Goal: Information Seeking & Learning: Compare options

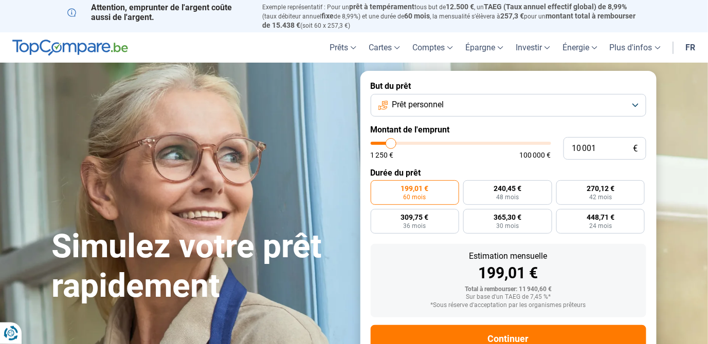
type input "9 500"
type input "9500"
type input "10 250"
type input "10250"
type input "12 250"
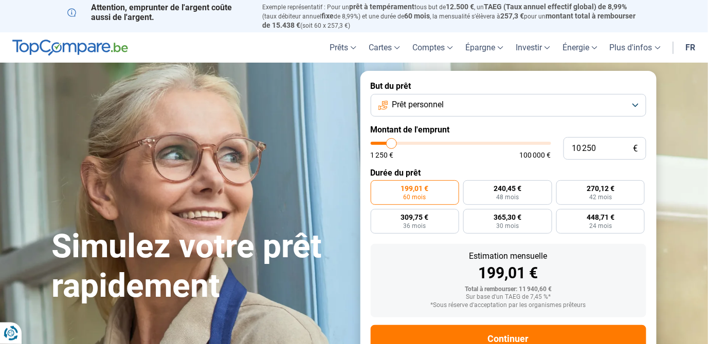
type input "12250"
type input "15 000"
type input "15000"
type input "19 250"
type input "19250"
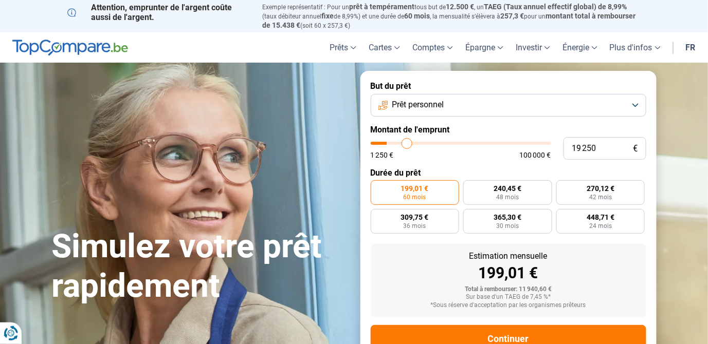
type input "20 250"
type input "20250"
type input "23 500"
type input "23500"
type input "27 000"
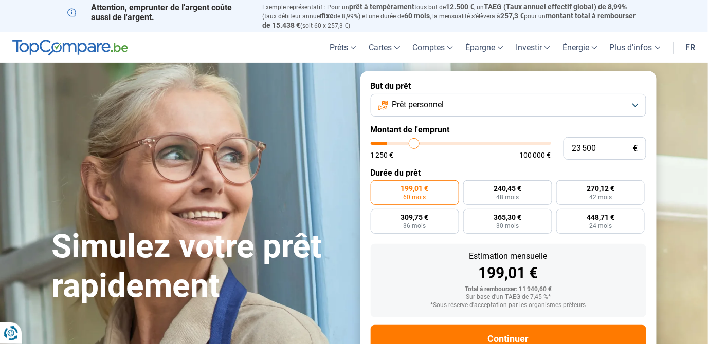
type input "27000"
type input "29 750"
type input "29750"
type input "32 250"
type input "32250"
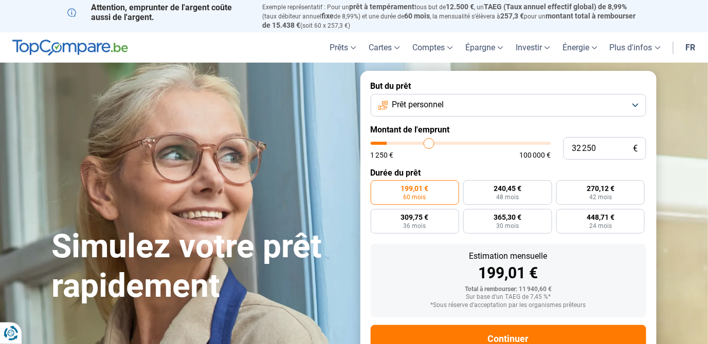
type input "34 500"
type input "34500"
type input "36 000"
type input "36000"
type input "37 250"
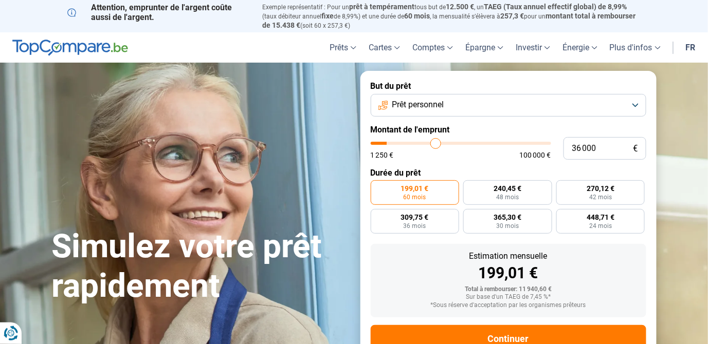
type input "37250"
type input "38 500"
type input "38500"
type input "39 500"
type input "39500"
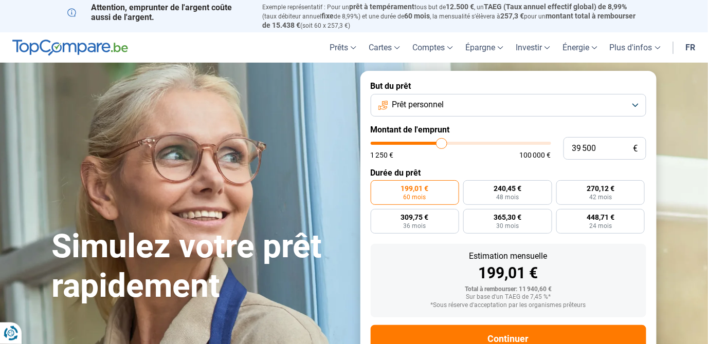
type input "40 250"
type input "40250"
type input "40 750"
type input "40750"
type input "41 250"
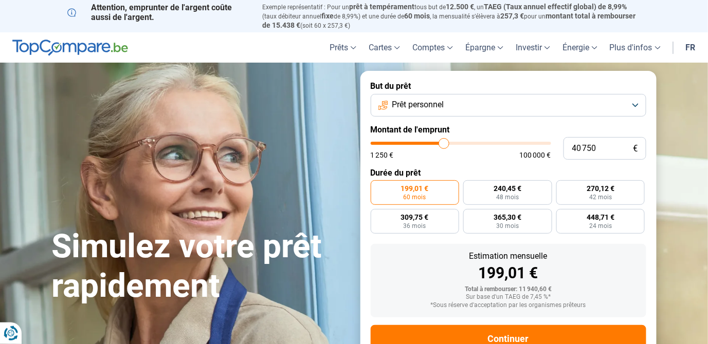
type input "41250"
type input "41 500"
type input "41500"
type input "41 750"
type input "41750"
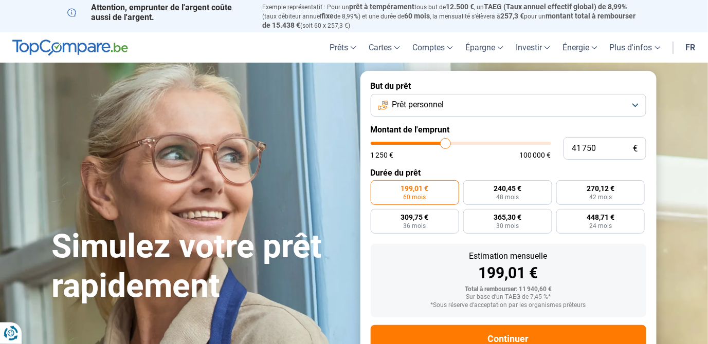
type input "42 000"
type input "42000"
type input "42 250"
type input "42250"
type input "43 000"
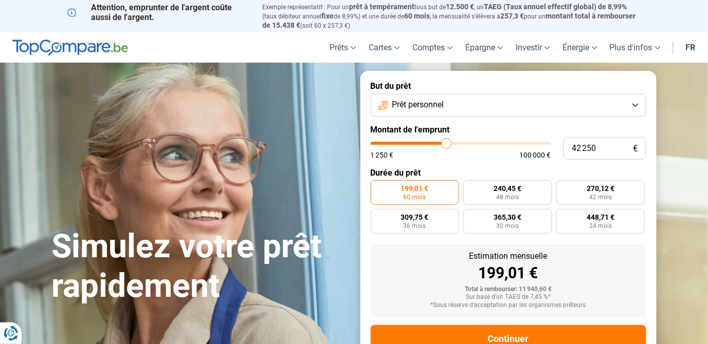
type input "43000"
type input "43 250"
type input "43250"
type input "44 000"
type input "44000"
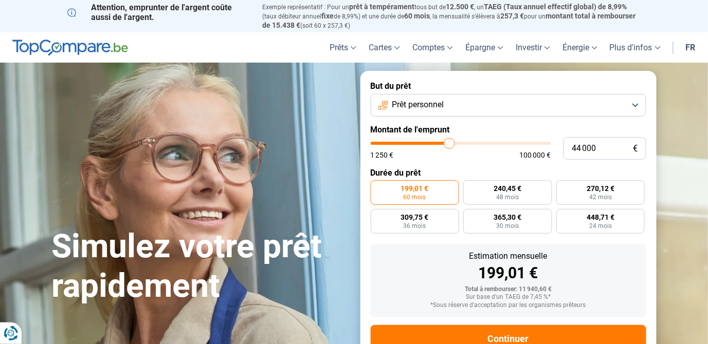
type input "44 500"
type input "44500"
type input "45 250"
type input "45250"
type input "46 000"
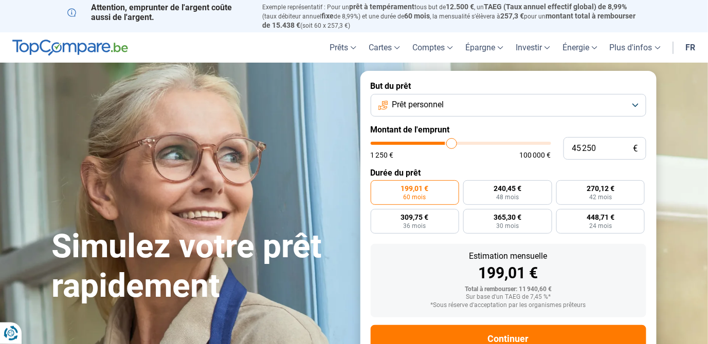
type input "46000"
type input "47 000"
type input "47000"
type input "48 250"
type input "48250"
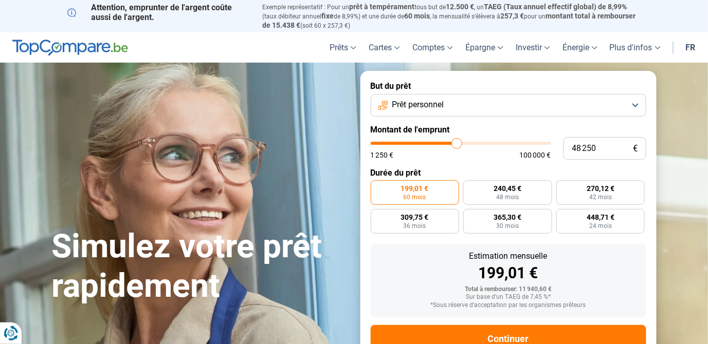
type input "49 250"
type input "49250"
type input "50 500"
type input "50500"
type input "51 250"
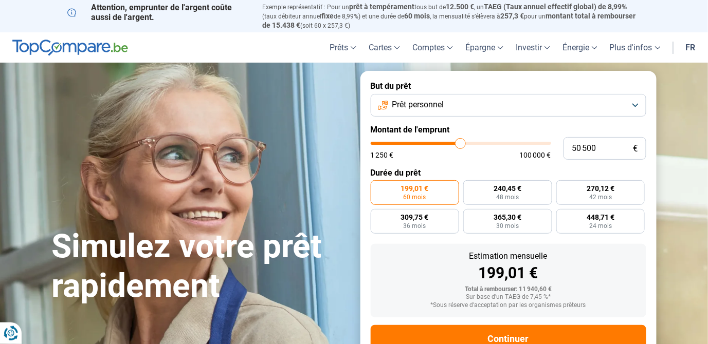
type input "51250"
type input "52 000"
type input "52000"
type input "52 500"
type input "52500"
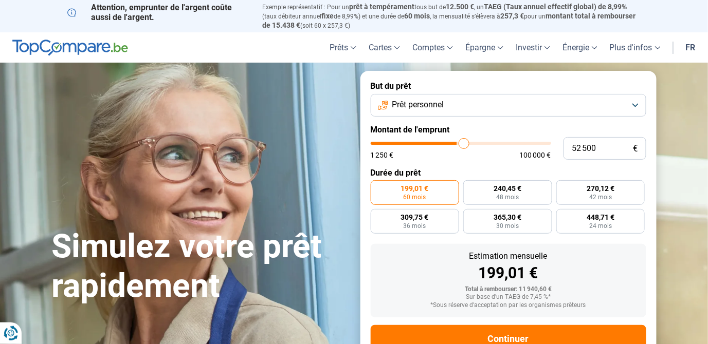
type input "53 000"
type input "53000"
type input "53 250"
type input "53250"
type input "53 500"
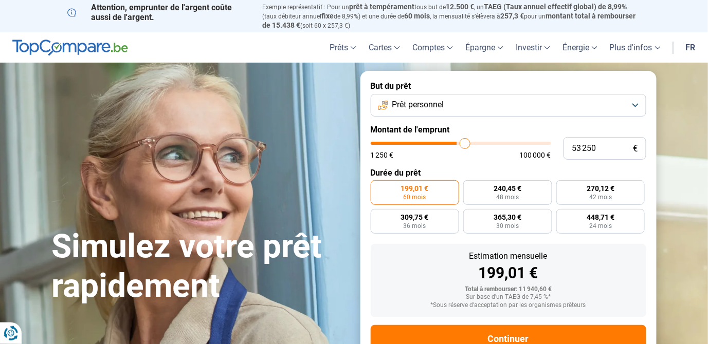
type input "53500"
type input "53 750"
type input "53750"
type input "54 000"
type input "54000"
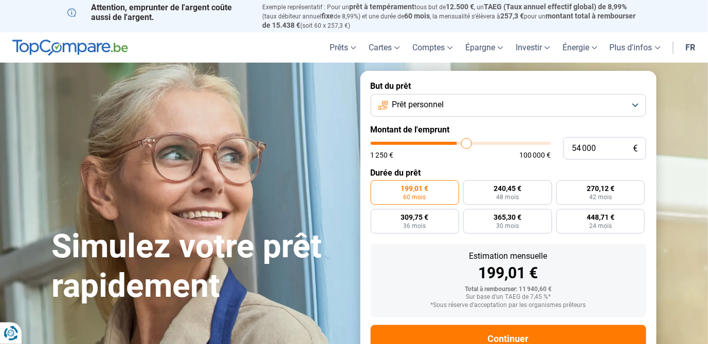
type input "54 250"
type input "54250"
type input "54 500"
type input "54500"
type input "55 000"
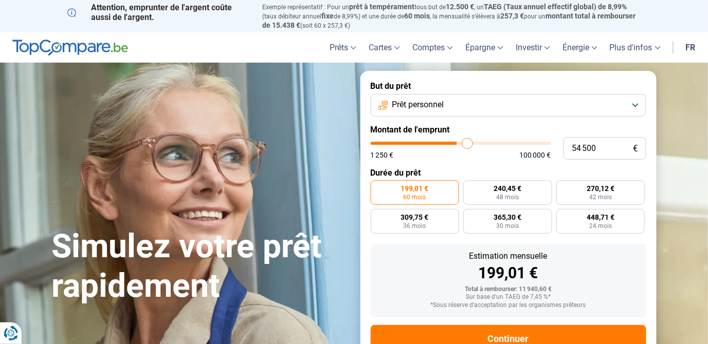
type input "55000"
type input "55 500"
type input "55500"
type input "56 000"
type input "56000"
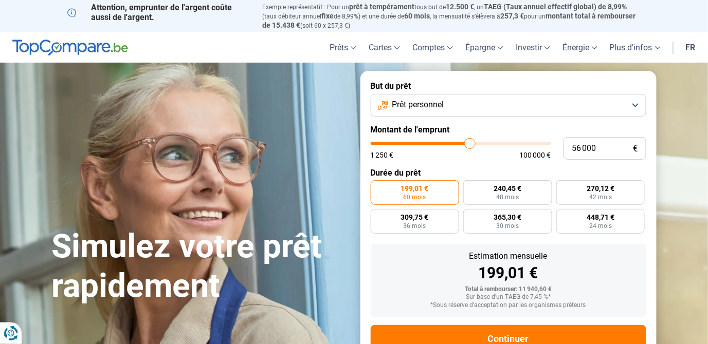
type input "56 500"
type input "56500"
type input "56 750"
type input "56750"
type input "57 000"
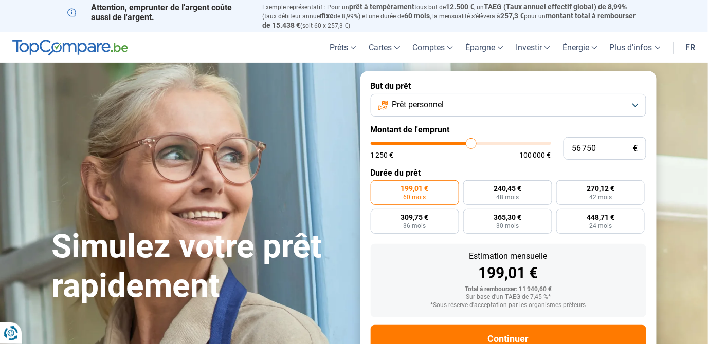
type input "57000"
type input "57 250"
type input "57250"
type input "57 500"
type input "57500"
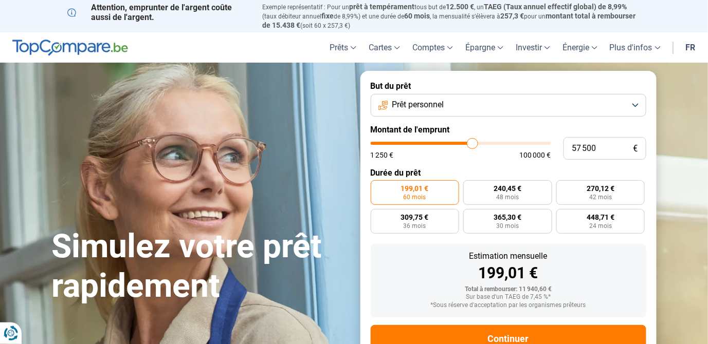
type input "57 750"
type input "57750"
type input "58 000"
type input "58000"
type input "58 250"
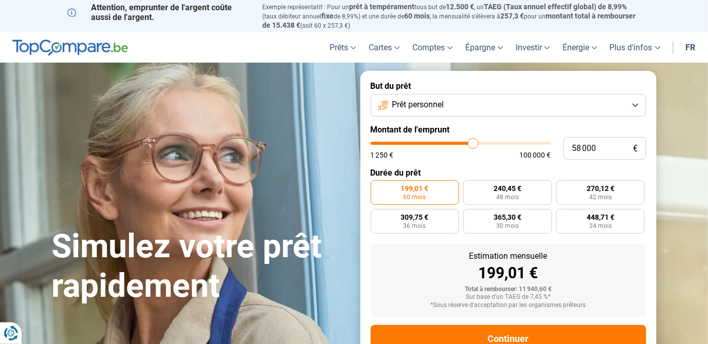
type input "58250"
type input "58 500"
type input "58500"
type input "59 250"
type input "59250"
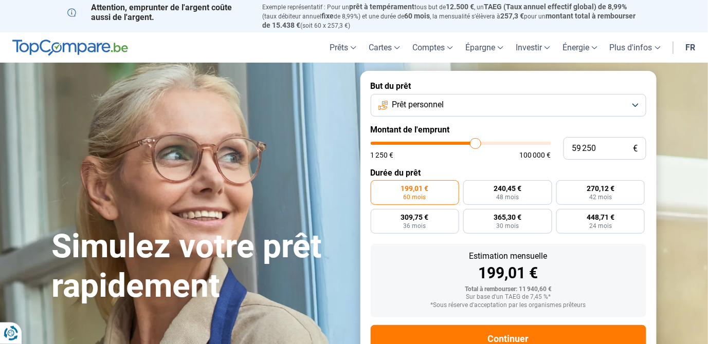
type input "59 750"
type input "59750"
type input "60 500"
type input "60500"
type input "61 250"
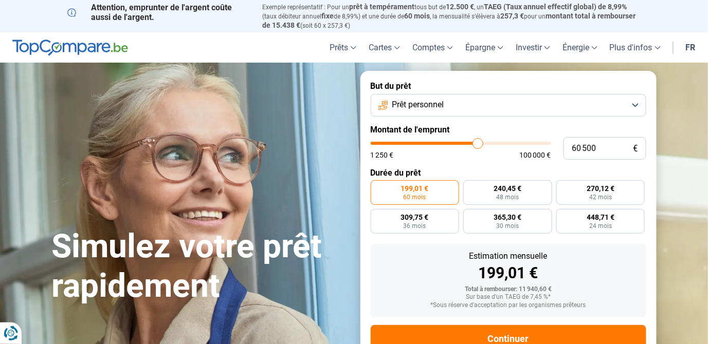
type input "61250"
type input "62 500"
type input "62500"
type input "63 750"
type input "63750"
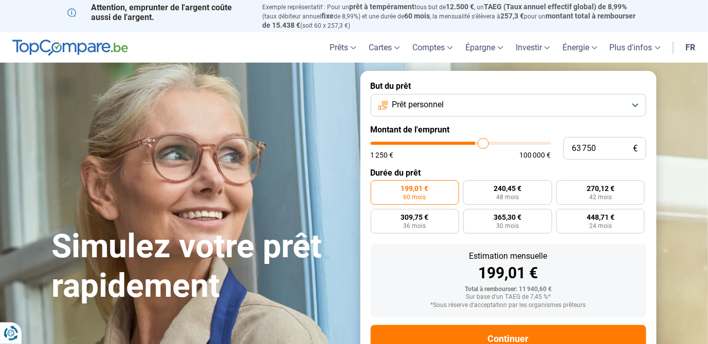
type input "65 250"
type input "65250"
type input "66 750"
type input "66750"
type input "68 250"
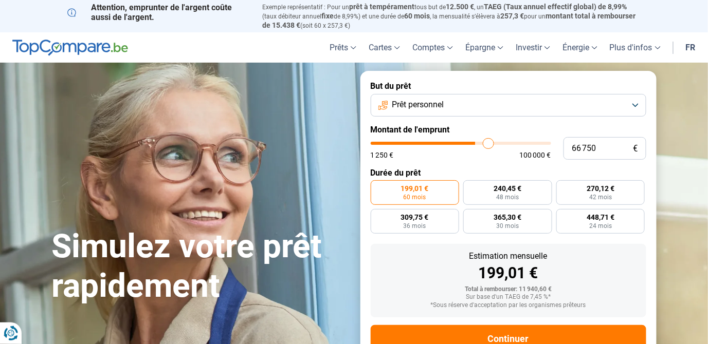
type input "68250"
type input "69 750"
type input "69750"
type input "71 000"
type input "71000"
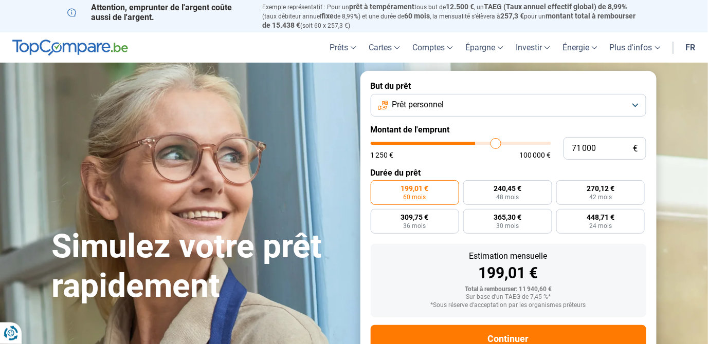
type input "71 750"
type input "71750"
type input "72 500"
type input "72500"
type input "73 250"
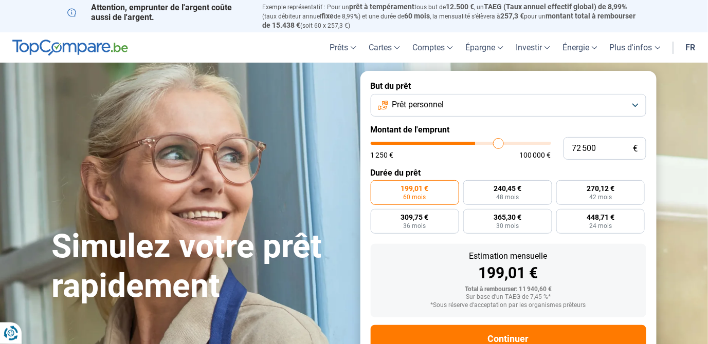
type input "73250"
type input "73 750"
type input "73750"
type input "74 500"
type input "74500"
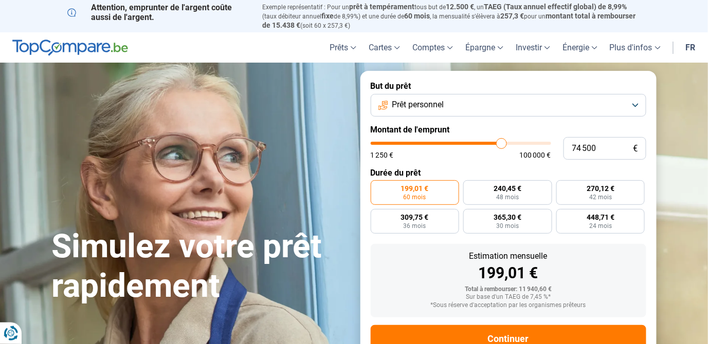
type input "75 000"
type input "75000"
type input "75 250"
type input "75250"
type input "75 500"
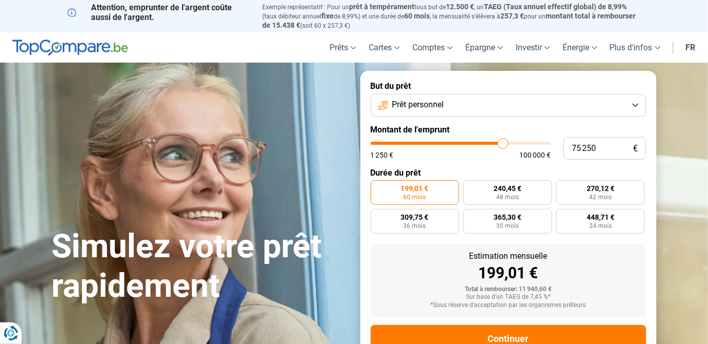
type input "75500"
type input "75 750"
type input "75750"
type input "76 000"
type input "76000"
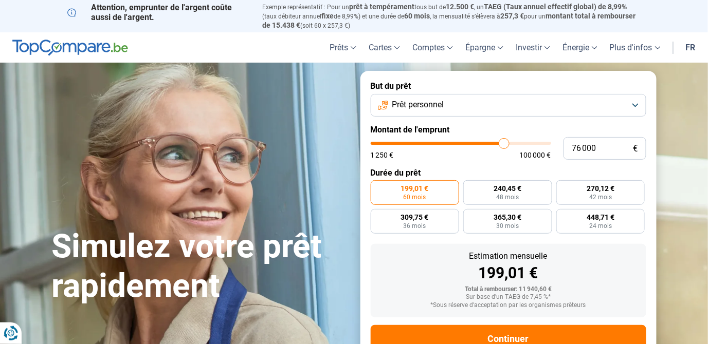
type input "76 250"
type input "76250"
type input "76 500"
type input "76500"
type input "76 750"
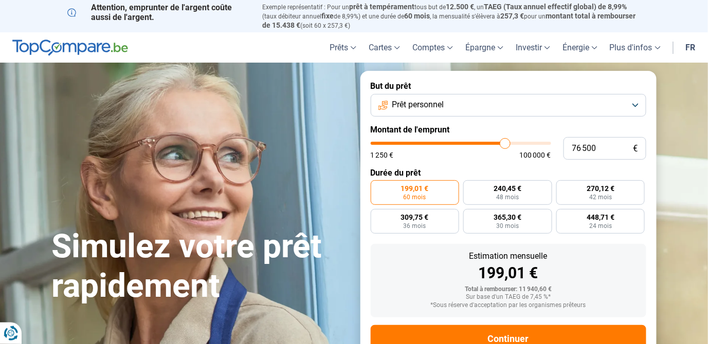
type input "76750"
type input "77 000"
type input "77000"
type input "77 250"
type input "77250"
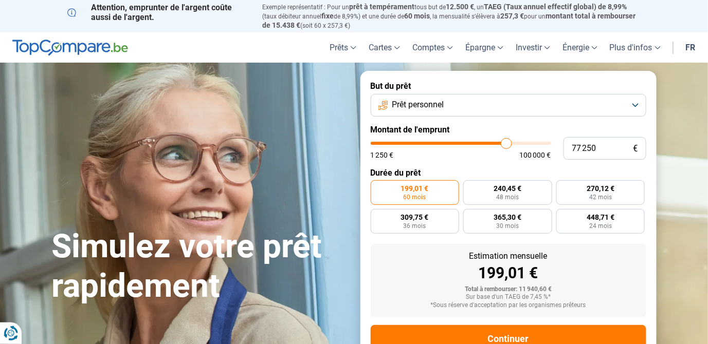
type input "77 500"
type input "77500"
type input "77 750"
type input "77750"
type input "78 000"
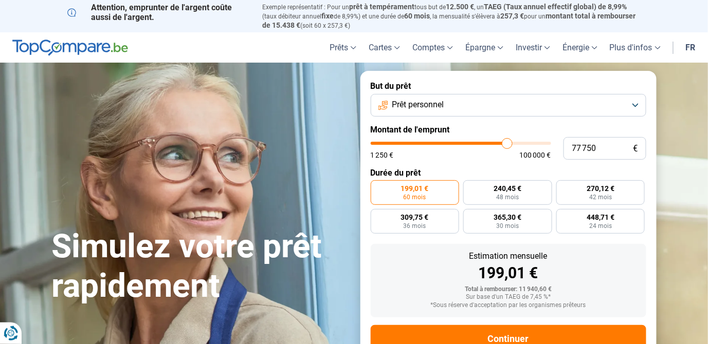
type input "78000"
type input "78 250"
type input "78250"
type input "78 500"
type input "78500"
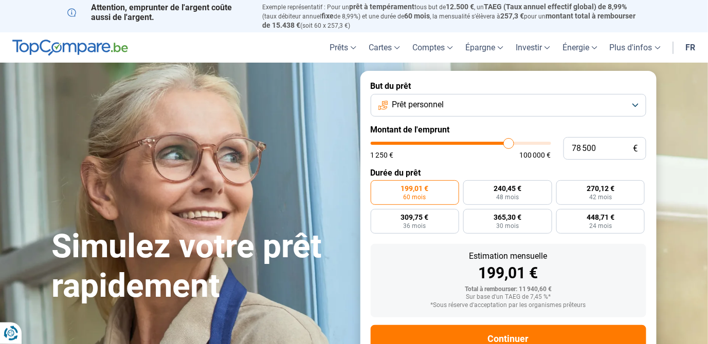
type input "78 750"
type input "78750"
type input "79 000"
type input "79000"
type input "79 250"
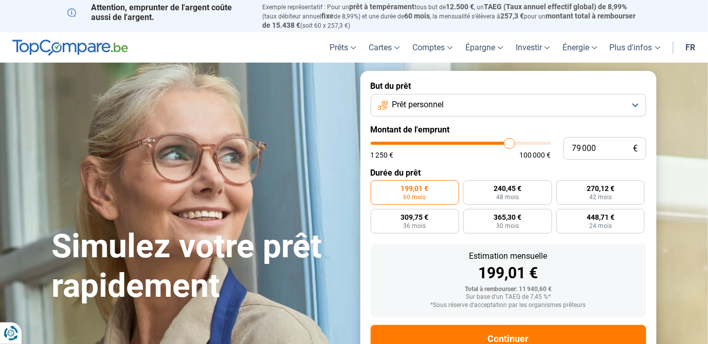
type input "79250"
type input "79 500"
type input "79500"
type input "79 750"
type input "79750"
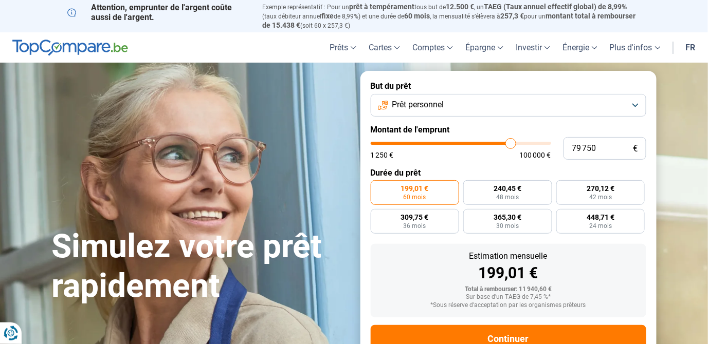
type input "79 500"
type input "79500"
type input "79 250"
type input "79250"
type input "79 000"
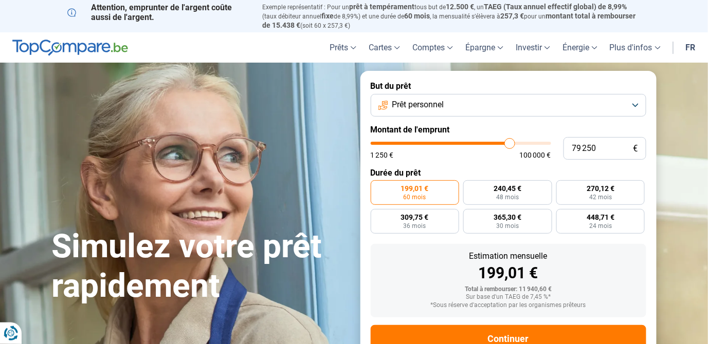
type input "79000"
type input "78 750"
type input "78750"
type input "78 500"
type input "78500"
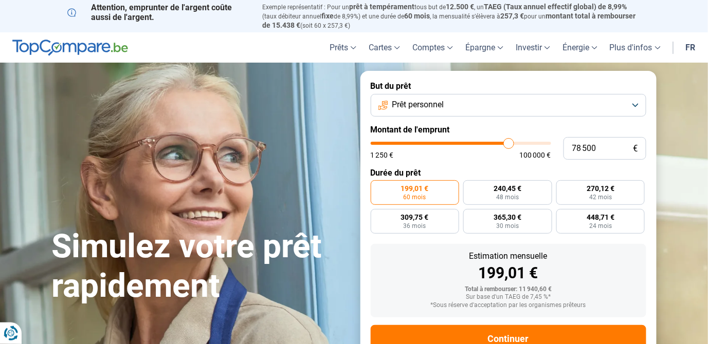
type input "78 250"
type input "78250"
type input "78 000"
type input "78000"
type input "77 750"
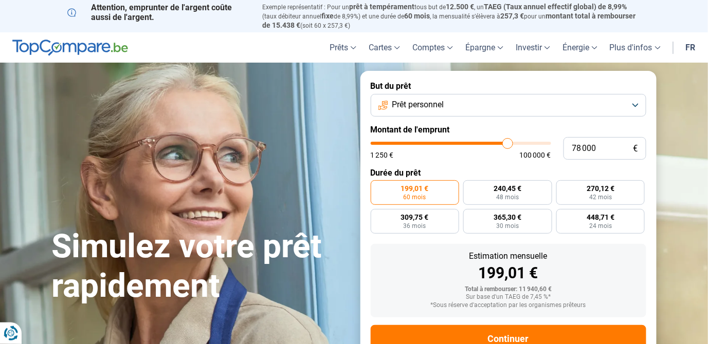
type input "77750"
type input "77 500"
type input "77500"
type input "77 250"
type input "77250"
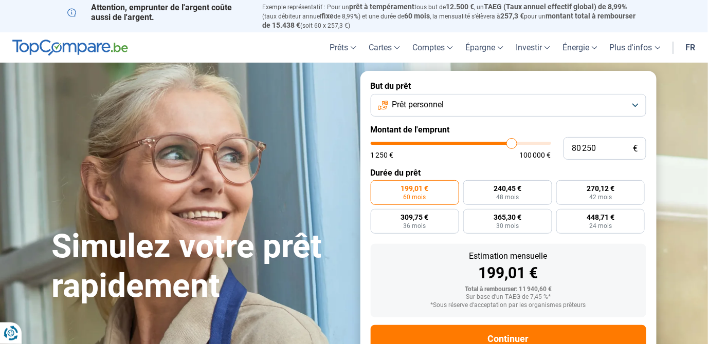
click at [503, 145] on input "range" at bounding box center [461, 143] width 180 height 3
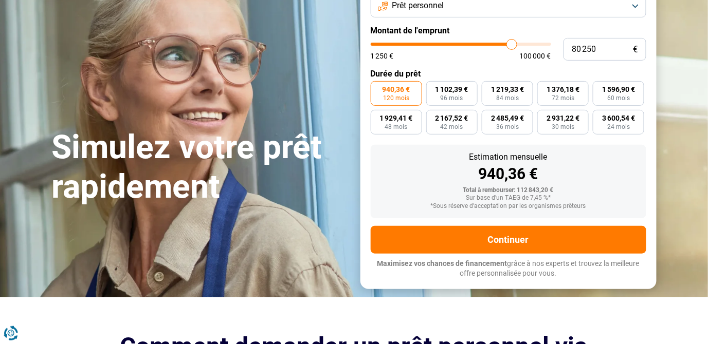
scroll to position [105, 0]
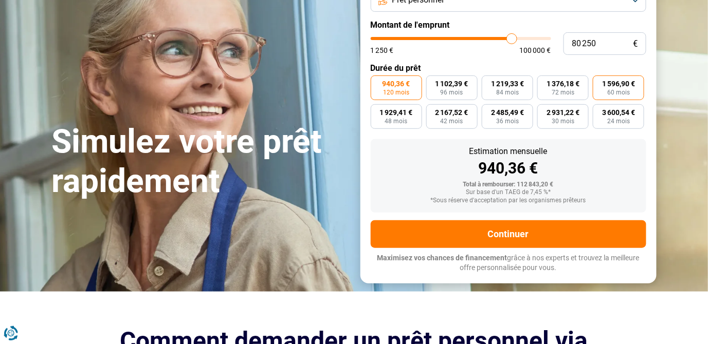
click at [627, 100] on label "1 596,90 € 60 mois" at bounding box center [618, 88] width 51 height 25
click at [599, 82] on input "1 596,90 € 60 mois" at bounding box center [596, 79] width 7 height 7
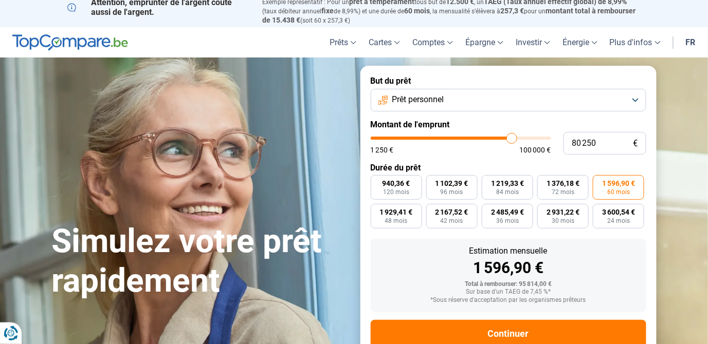
scroll to position [13, 0]
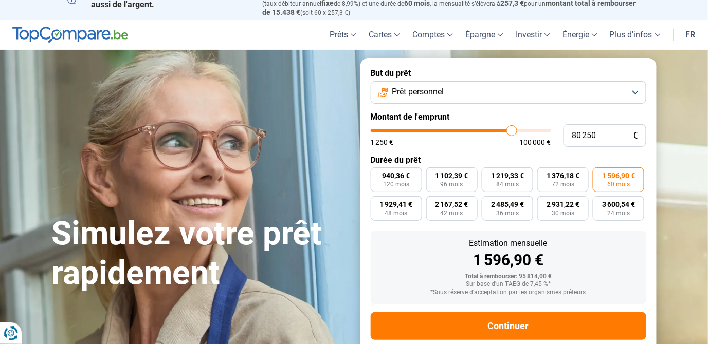
drag, startPoint x: 398, startPoint y: 192, endPoint x: 439, endPoint y: 160, distance: 52.0
click at [394, 146] on span "1 250 €" at bounding box center [382, 142] width 23 height 7
click at [500, 104] on button "Prêt personnel" at bounding box center [509, 92] width 276 height 23
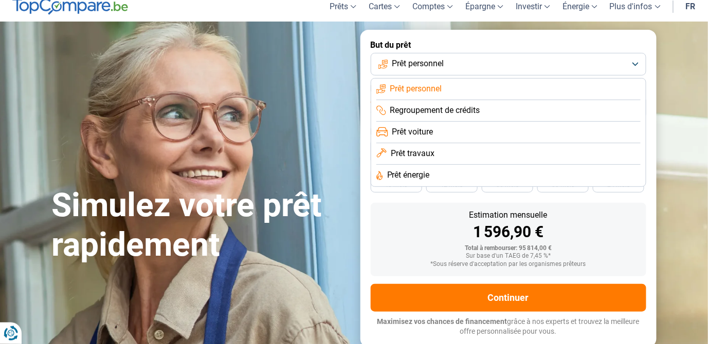
scroll to position [44, 0]
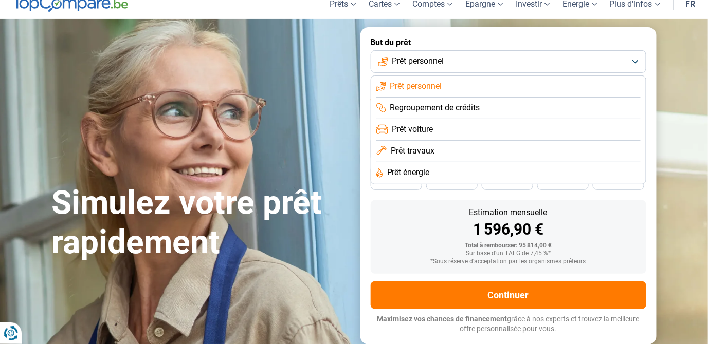
click at [444, 67] on span "Prêt personnel" at bounding box center [418, 61] width 52 height 11
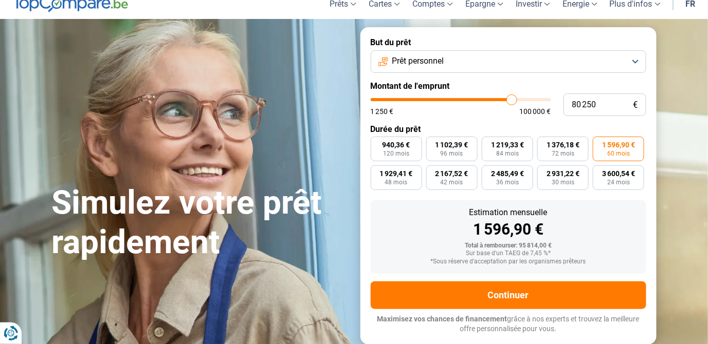
click at [287, 154] on div "Simulez votre prêt rapidement" at bounding box center [200, 186] width 308 height 153
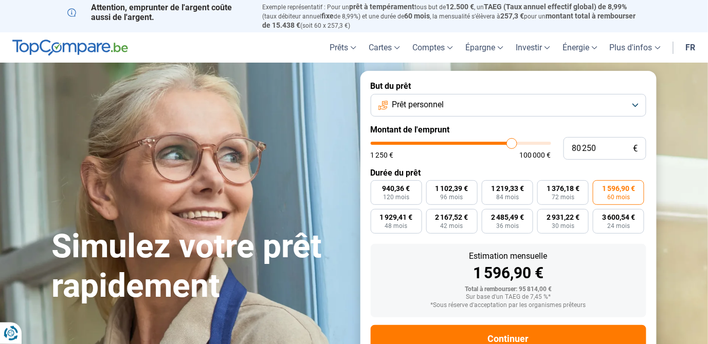
scroll to position [0, 0]
click at [444, 111] on span "Prêt personnel" at bounding box center [418, 104] width 52 height 11
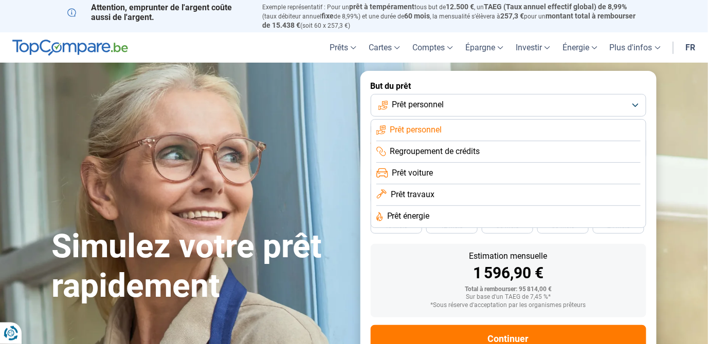
click at [434, 201] on span "Prêt travaux" at bounding box center [413, 194] width 44 height 11
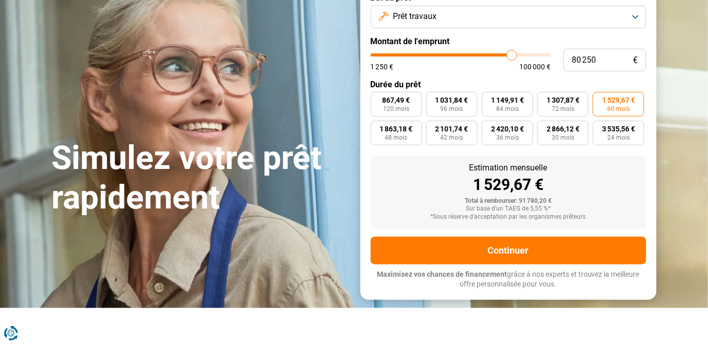
scroll to position [76, 0]
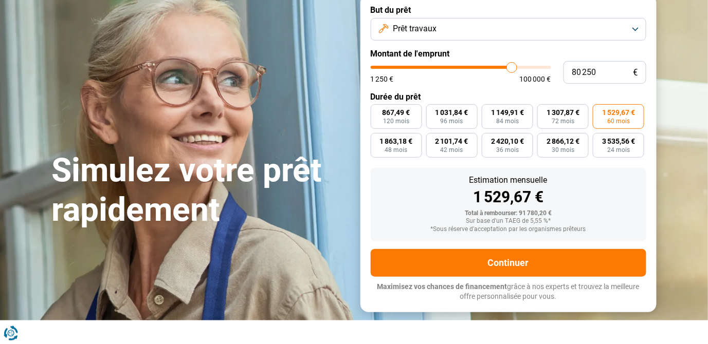
click at [585, 41] on button "Prêt travaux" at bounding box center [509, 29] width 276 height 23
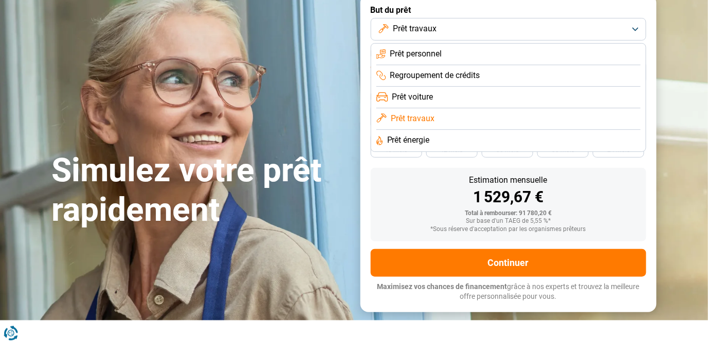
click at [550, 108] on li "Prêt voiture" at bounding box center [508, 98] width 264 height 22
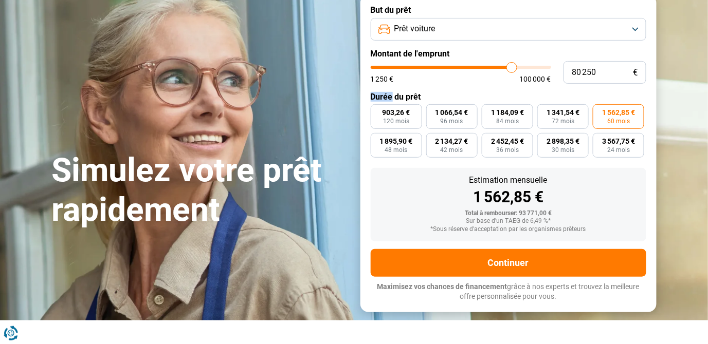
click at [550, 139] on form "But du prêt Prêt voiture Montant de l'emprunt 80 250 € 1 250 € 100 000 € Durée …" at bounding box center [508, 153] width 296 height 317
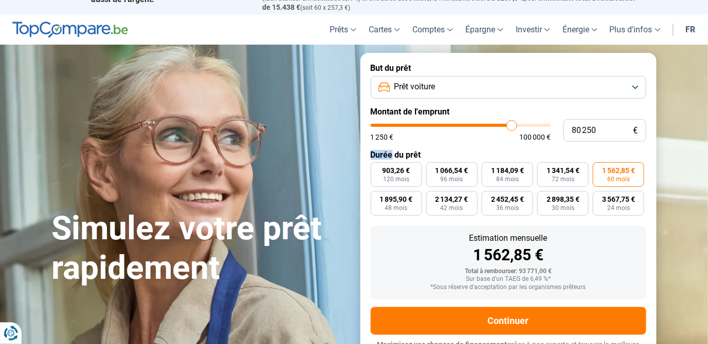
scroll to position [0, 0]
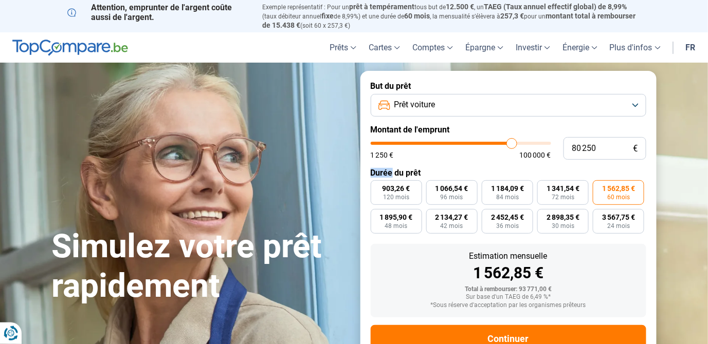
click at [569, 115] on button "Prêt voiture" at bounding box center [509, 105] width 276 height 23
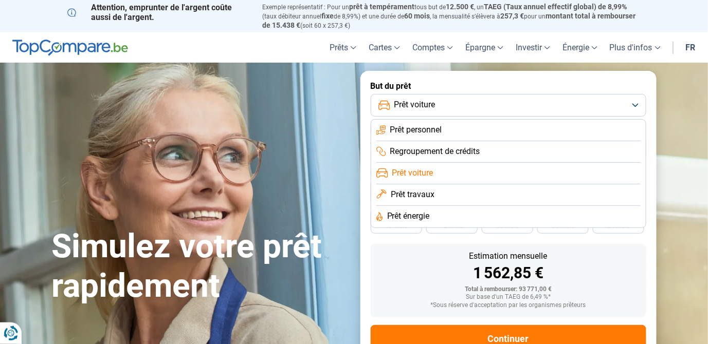
click at [570, 163] on li "Regroupement de crédits" at bounding box center [508, 152] width 264 height 22
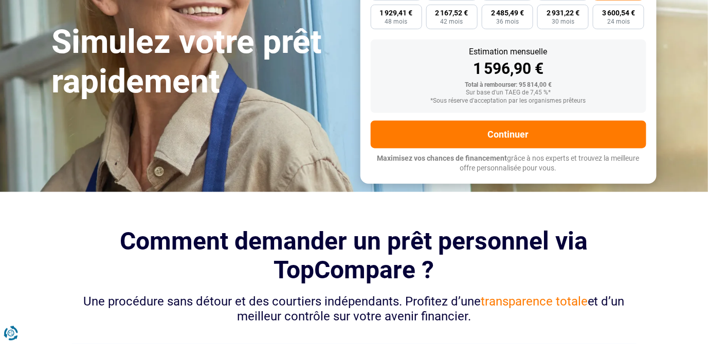
scroll to position [206, 0]
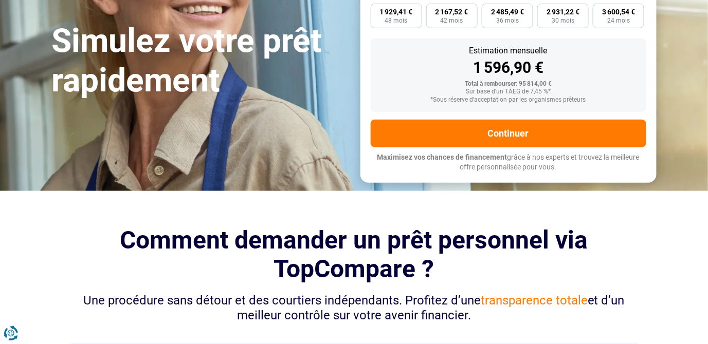
click at [570, 88] on div "Total à rembourser: 95 814,00 €" at bounding box center [508, 84] width 259 height 7
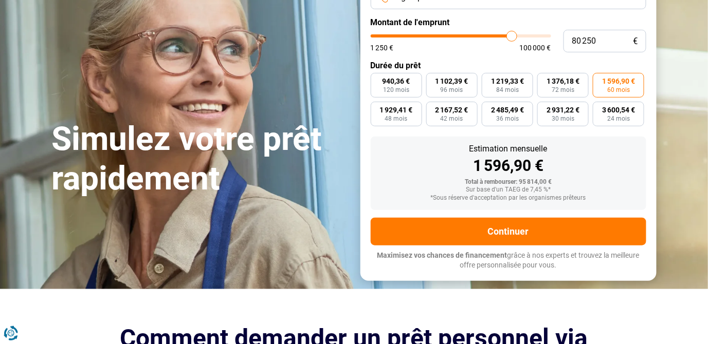
scroll to position [0, 0]
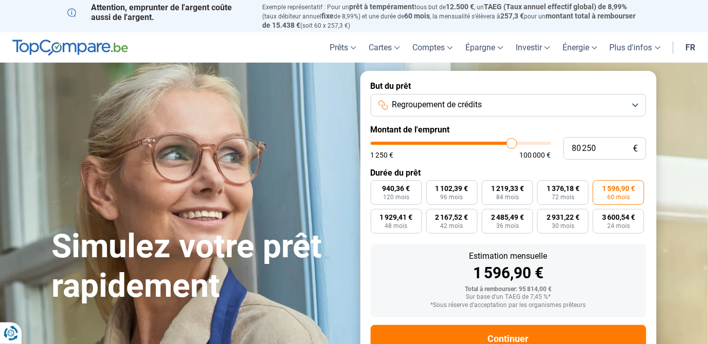
click at [571, 117] on button "Regroupement de crédits" at bounding box center [509, 105] width 276 height 23
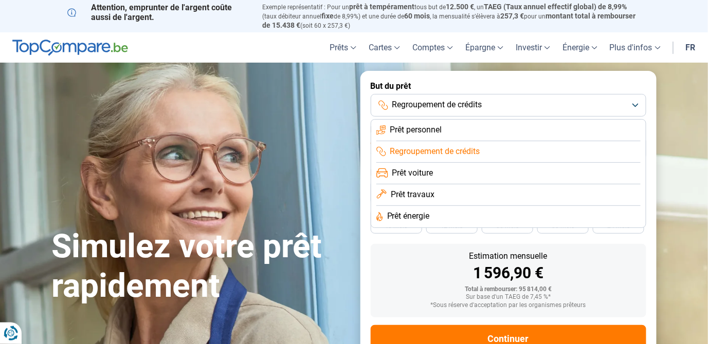
click at [571, 117] on button "Regroupement de crédits" at bounding box center [509, 105] width 276 height 23
